Goal: Task Accomplishment & Management: Complete application form

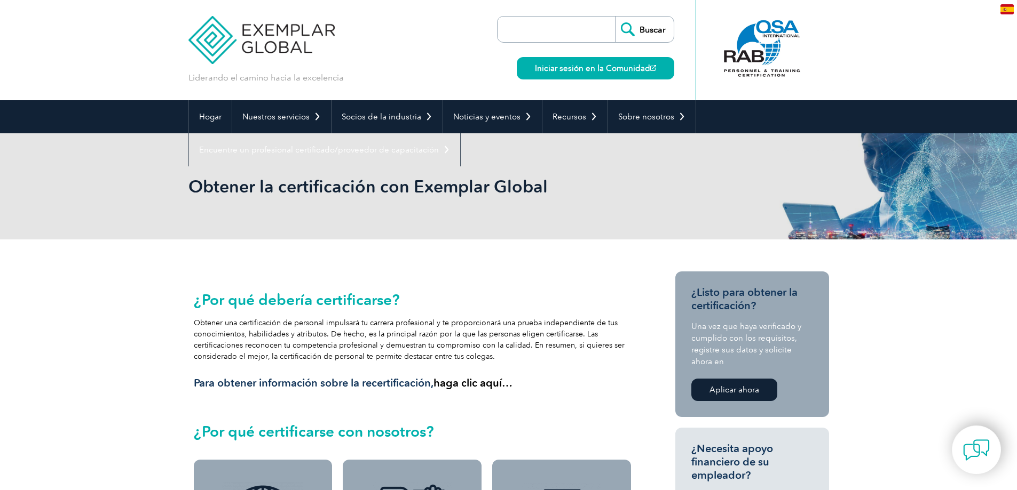
click at [291, 34] on img at bounding box center [261, 32] width 147 height 64
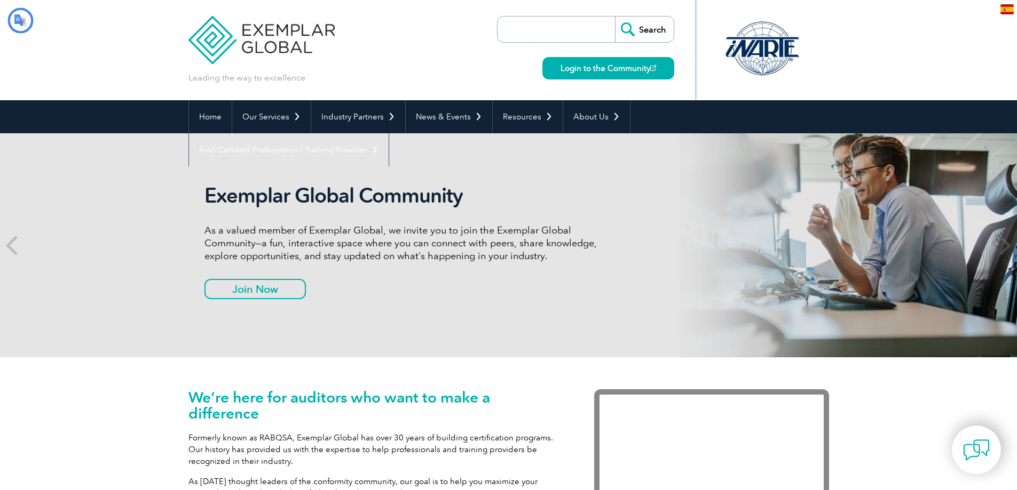
type input "Buscar"
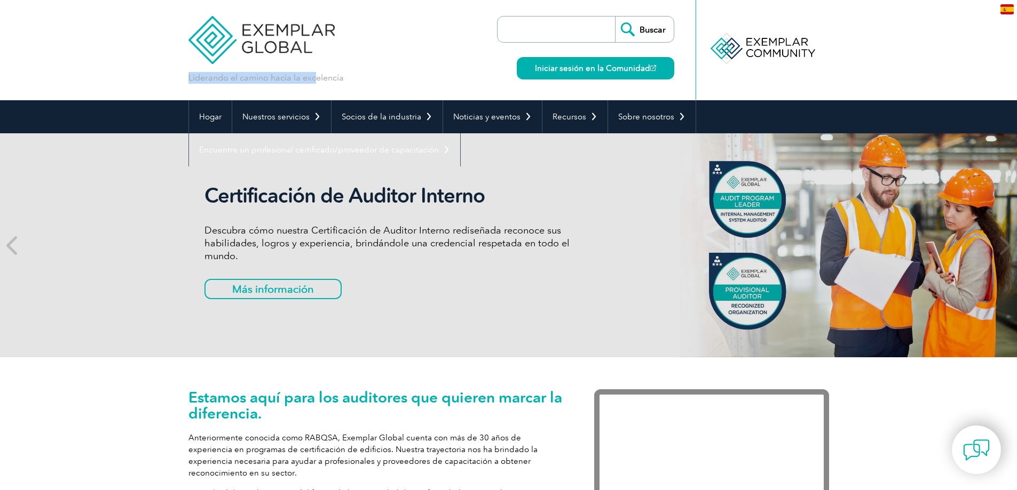
drag, startPoint x: 344, startPoint y: 79, endPoint x: 314, endPoint y: 74, distance: 30.3
click at [314, 74] on div "Liderando el camino hacia la excelencia Buscar Iniciar sesión en la Comunidad ▼" at bounding box center [508, 50] width 640 height 100
click at [893, 42] on header "Liderando el camino hacia la excelencia Buscar Iniciar sesión en la Comunidad ▼" at bounding box center [508, 50] width 1017 height 100
click at [241, 50] on img at bounding box center [261, 32] width 147 height 64
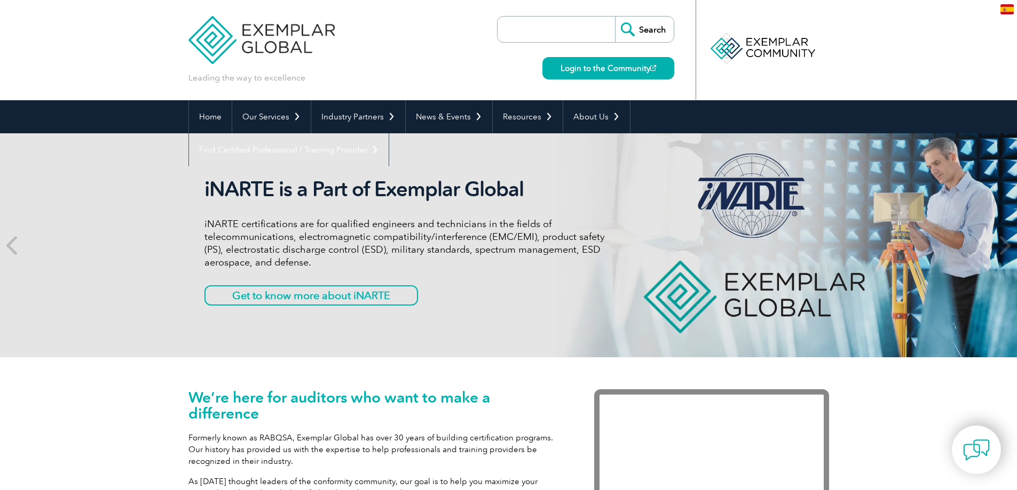
type input "Buscar"
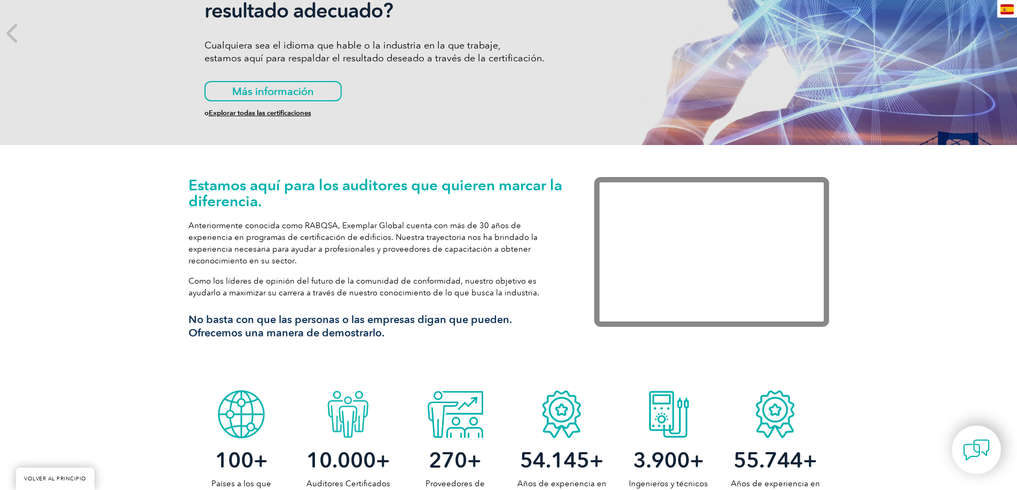
scroll to position [267, 0]
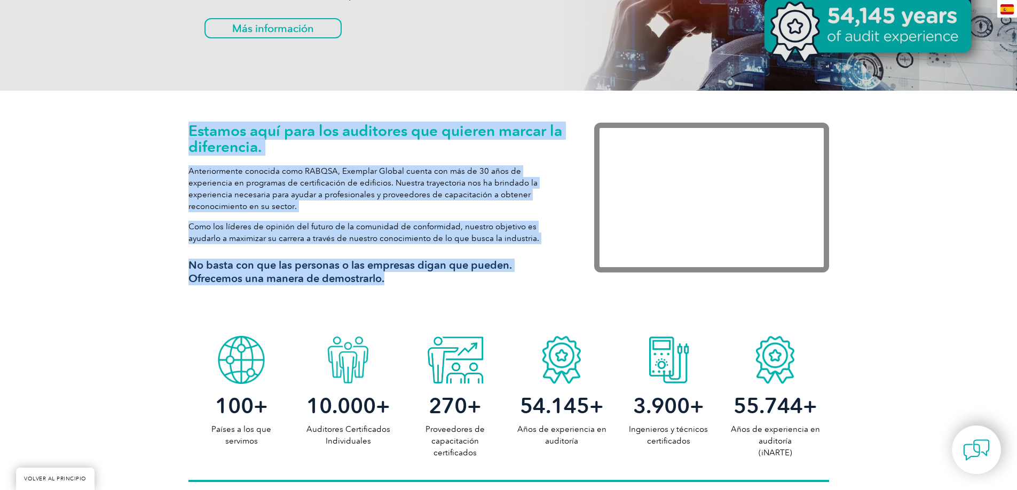
drag, startPoint x: 419, startPoint y: 279, endPoint x: 187, endPoint y: 140, distance: 270.0
click at [187, 140] on div "Estamos aquí para los auditores que quieren marcar la diferencia. Anteriormente…" at bounding box center [508, 211] width 1017 height 240
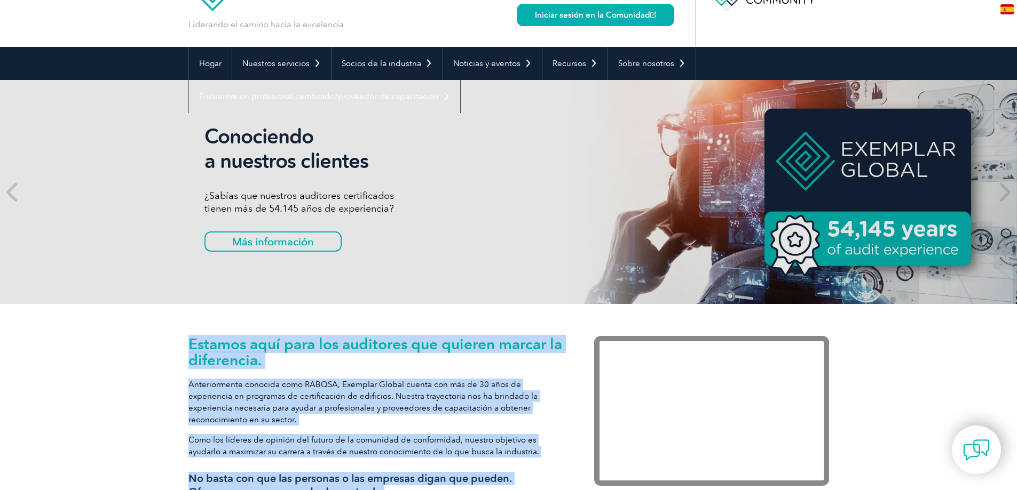
scroll to position [0, 0]
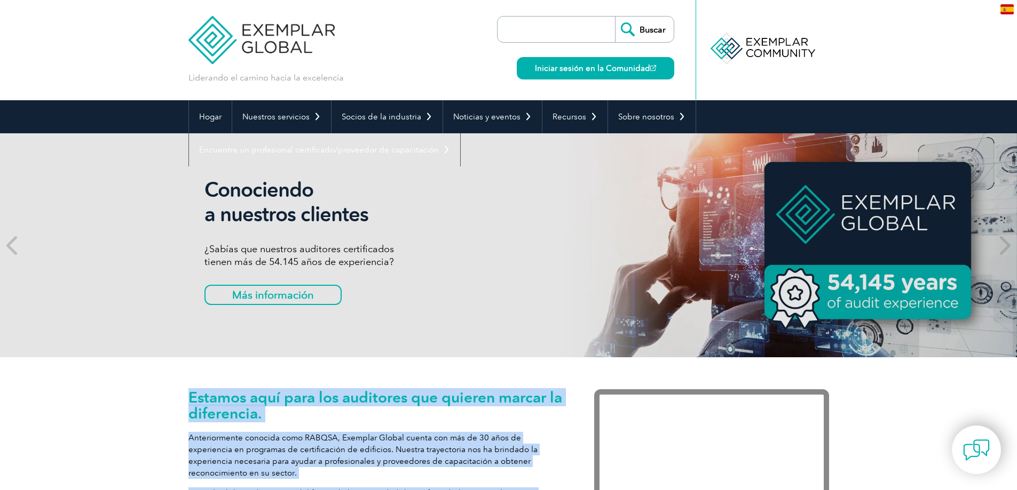
drag, startPoint x: 475, startPoint y: 218, endPoint x: 157, endPoint y: 386, distance: 360.5
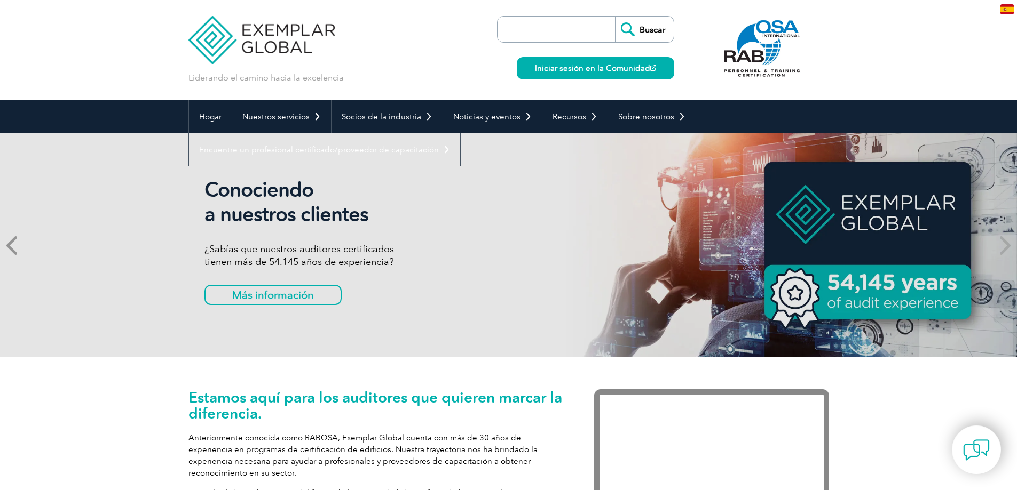
click at [13, 245] on icon at bounding box center [12, 245] width 13 height 0
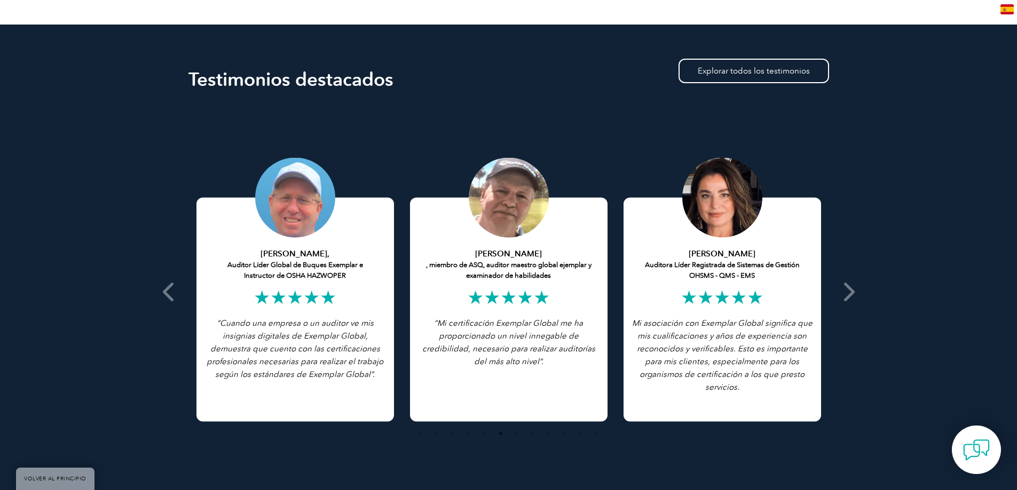
scroll to position [2035, 0]
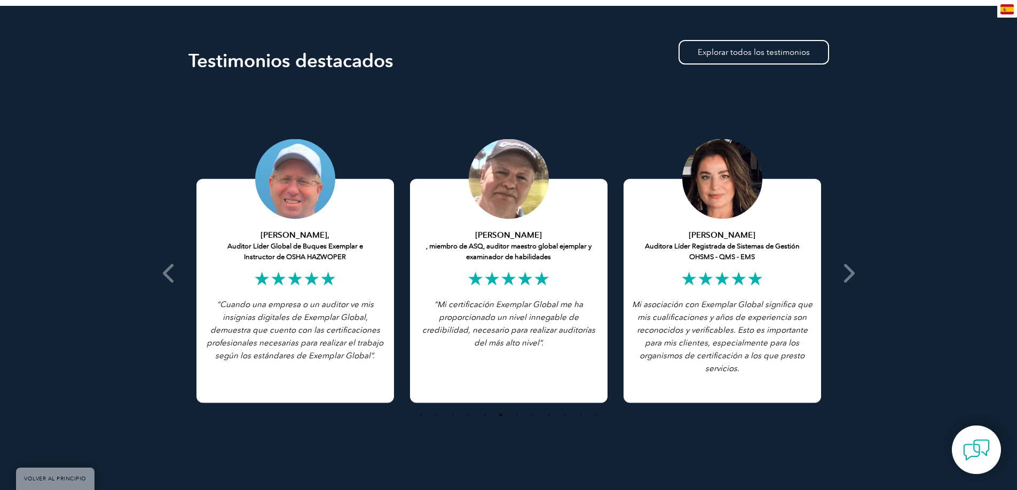
drag, startPoint x: 713, startPoint y: 369, endPoint x: 694, endPoint y: 369, distance: 18.7
click at [694, 369] on font "Mi asociación con Exemplar Global significa que mis cualificaciones y años de e…" at bounding box center [722, 337] width 180 height 74
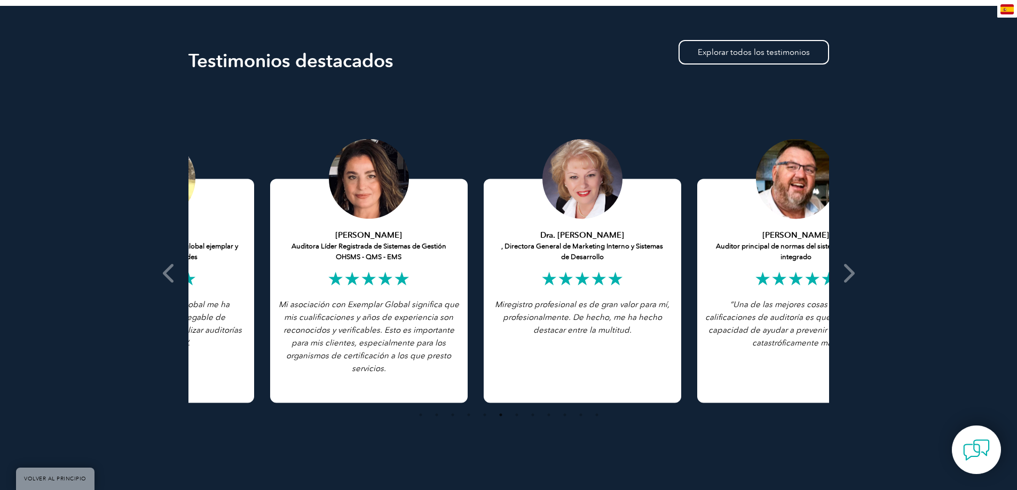
drag, startPoint x: 789, startPoint y: 327, endPoint x: 408, endPoint y: 323, distance: 381.6
click at [408, 324] on p "Mi asociación con Exemplar Global significa que mis cualificaciones y años de e…" at bounding box center [368, 336] width 181 height 77
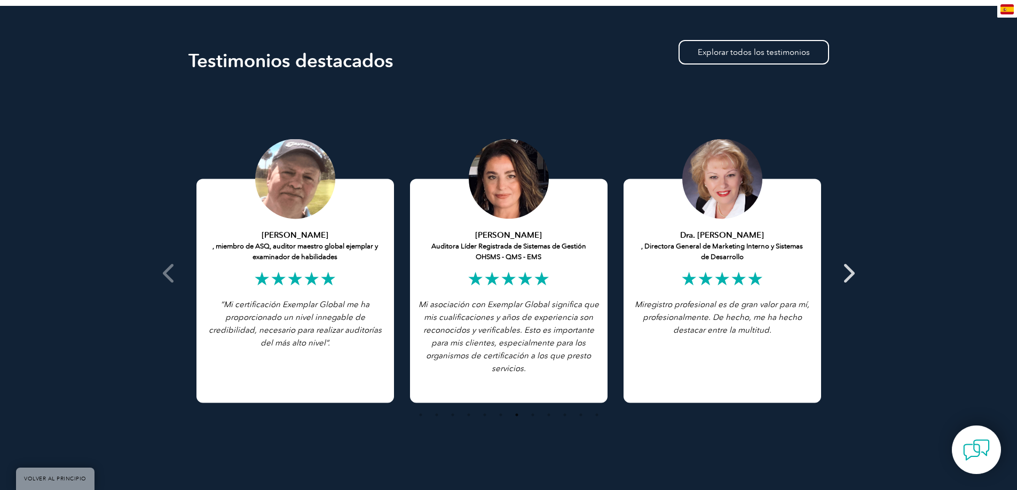
click at [855, 278] on span at bounding box center [848, 273] width 26 height 371
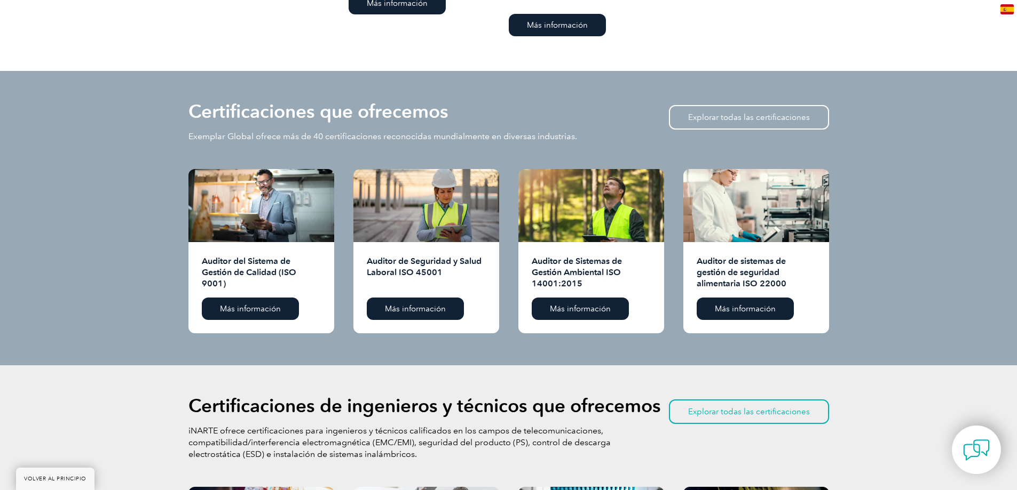
scroll to position [1021, 0]
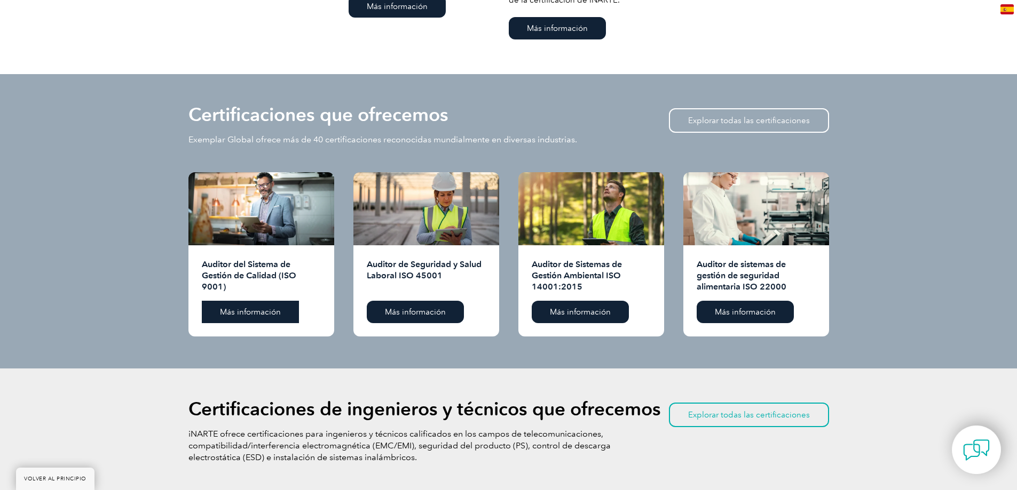
click at [266, 312] on font "Más información" at bounding box center [250, 312] width 61 height 10
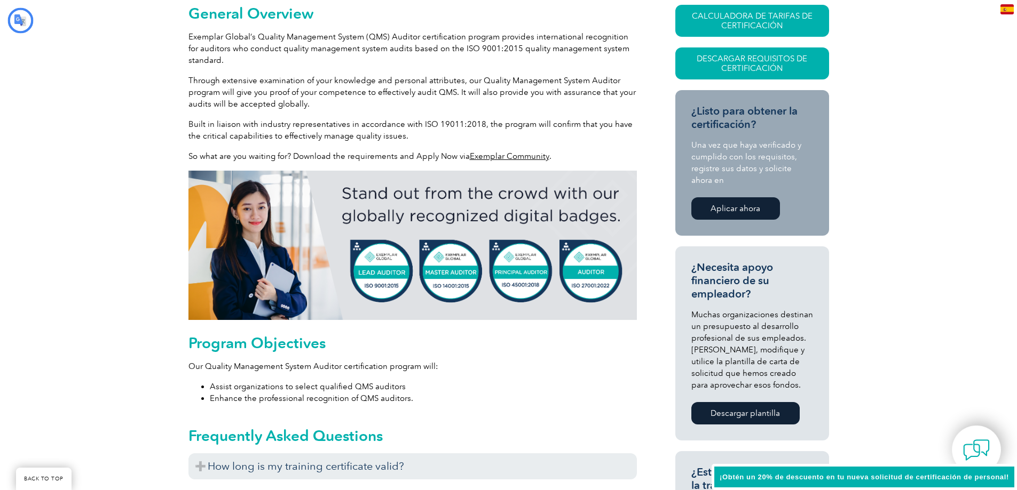
type input "Buscar"
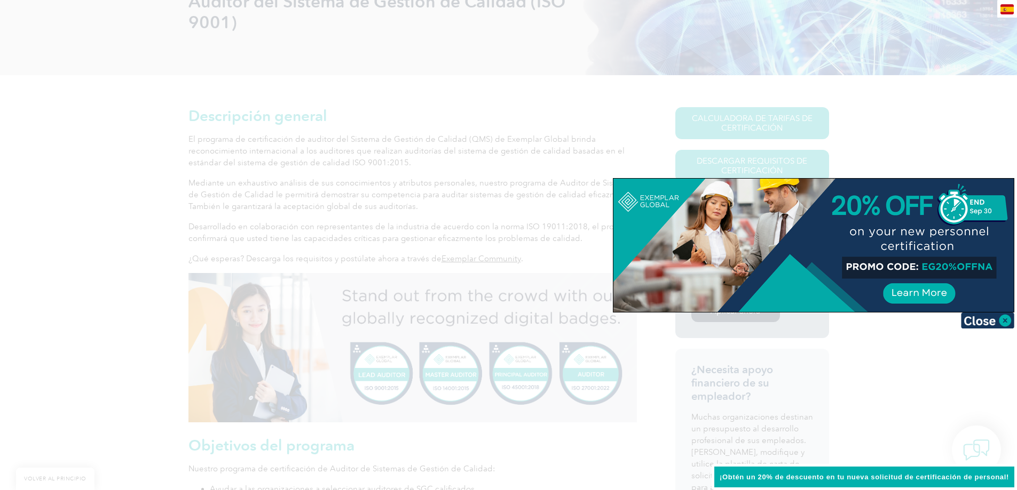
scroll to position [181, 0]
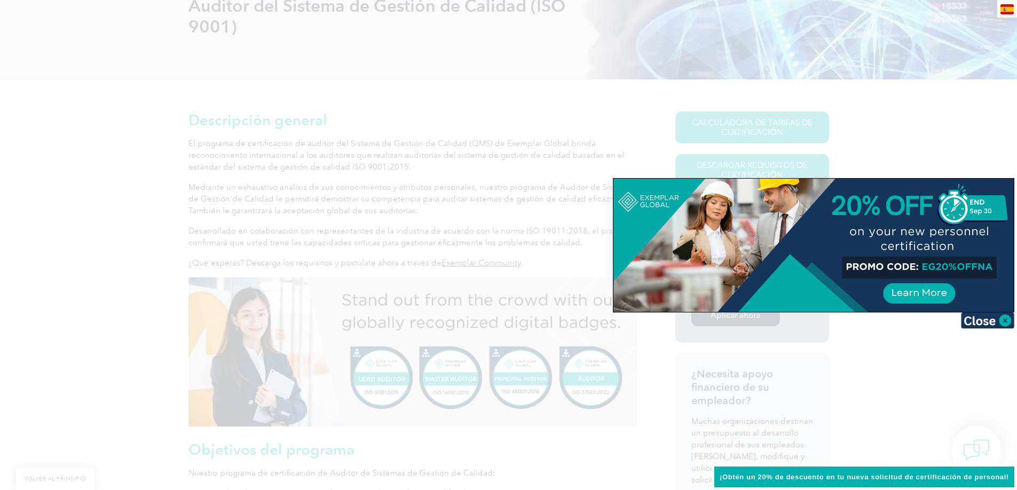
click at [994, 150] on div at bounding box center [508, 245] width 1017 height 490
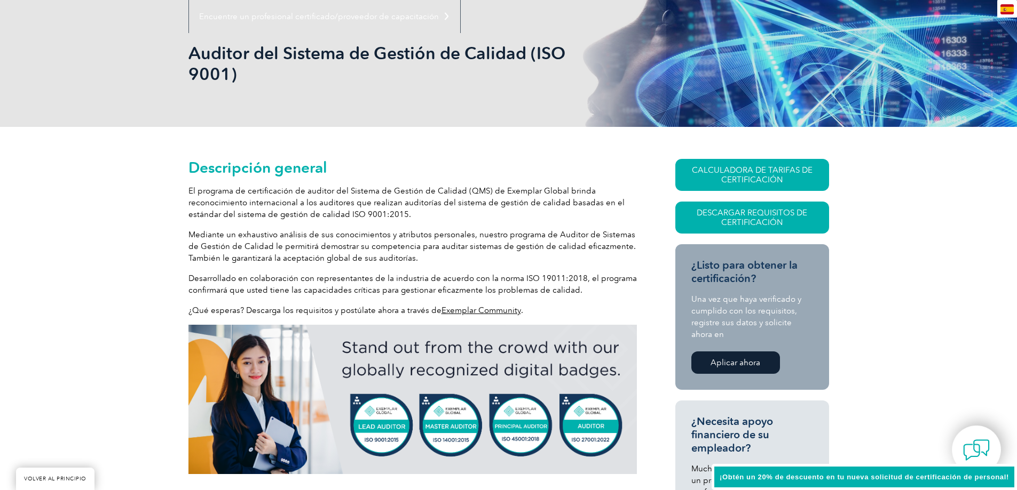
scroll to position [143, 0]
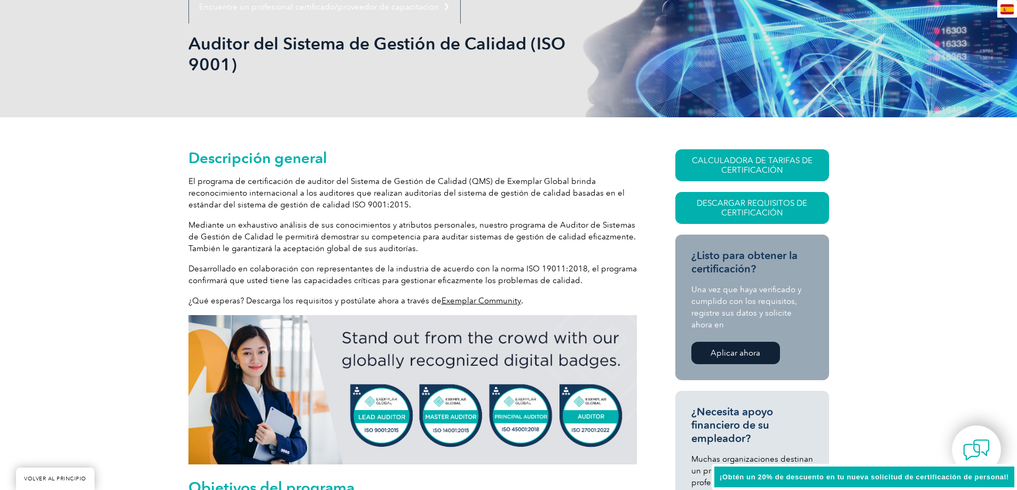
click at [730, 353] on font "Aplicar ahora" at bounding box center [735, 353] width 50 height 10
